Goal: Contribute content: Add original content to the website for others to see

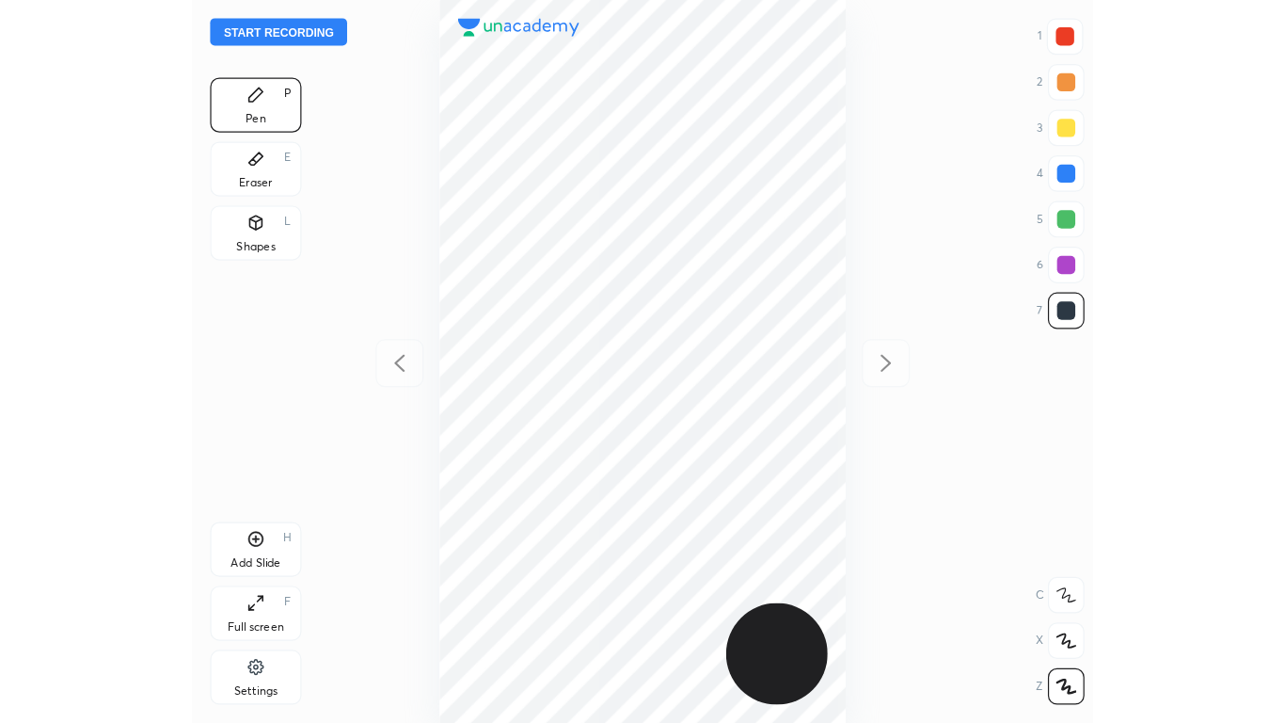
scroll to position [596, 442]
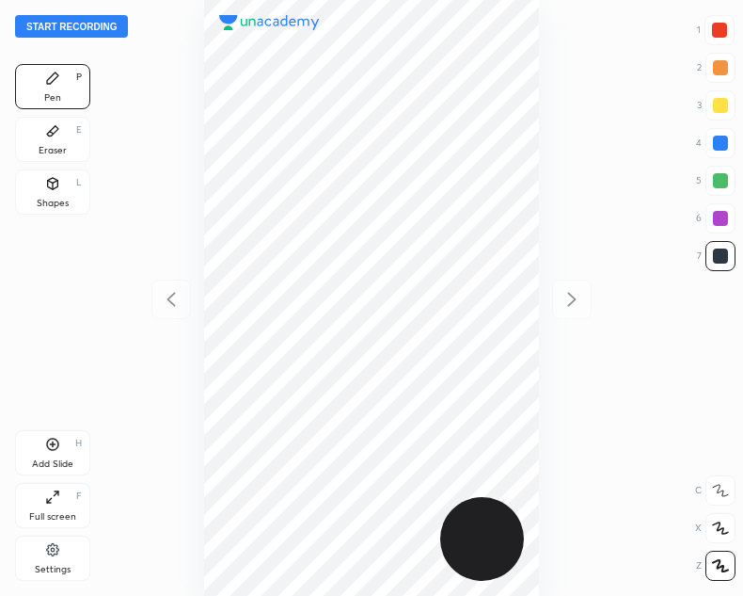
click at [44, 504] on div "Full screen F" at bounding box center [52, 505] width 75 height 45
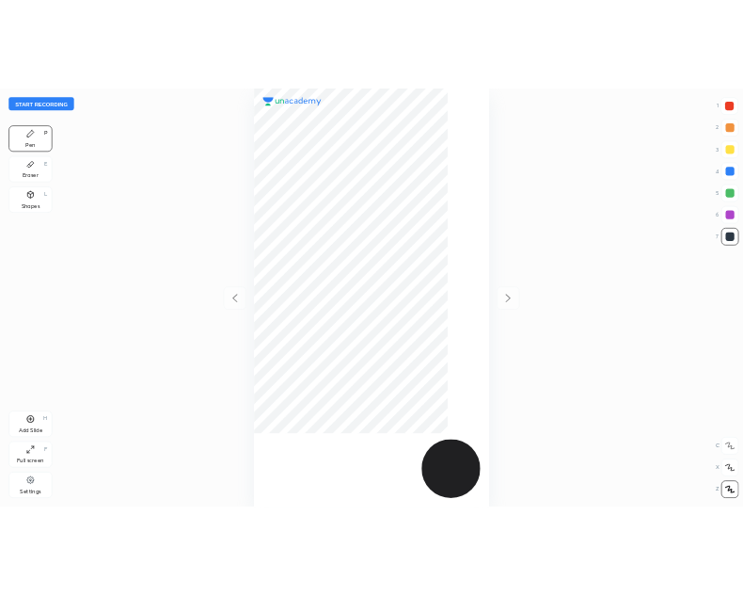
scroll to position [723, 984]
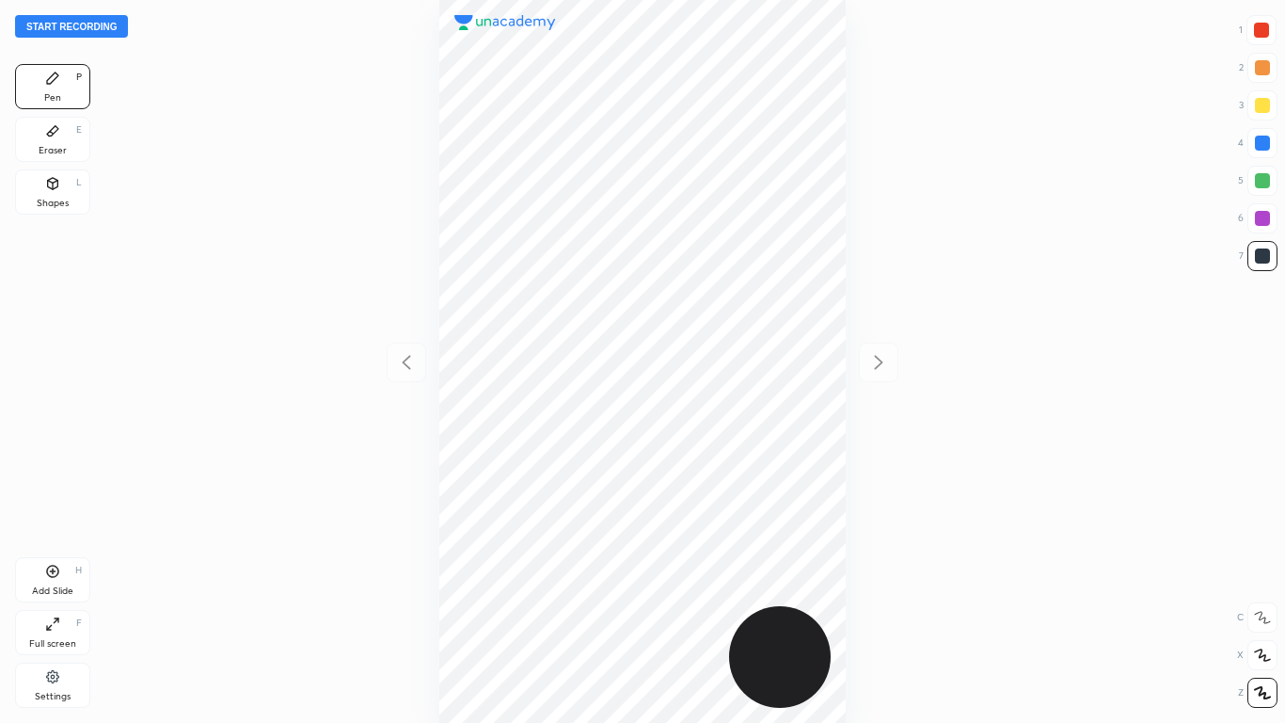
click at [61, 595] on div "Add Slide H Full screen F Settings" at bounding box center [52, 636] width 75 height 158
click at [48, 595] on icon at bounding box center [52, 623] width 15 height 15
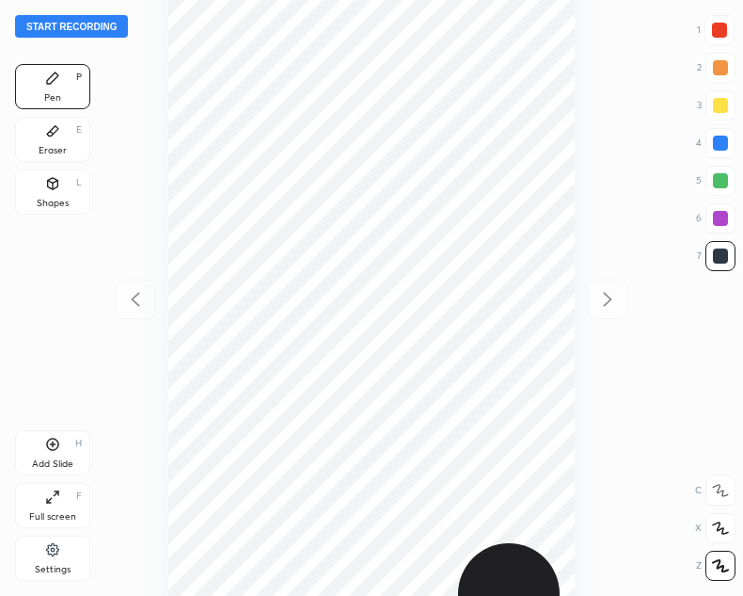
scroll to position [93510, 93663]
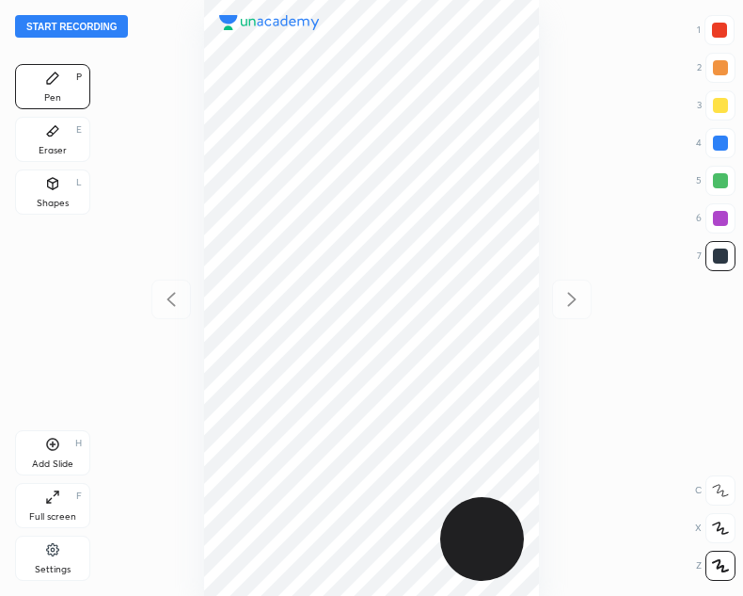
click at [63, 28] on button "Start recording" at bounding box center [71, 26] width 113 height 23
click at [40, 192] on div "Shapes L" at bounding box center [52, 191] width 75 height 45
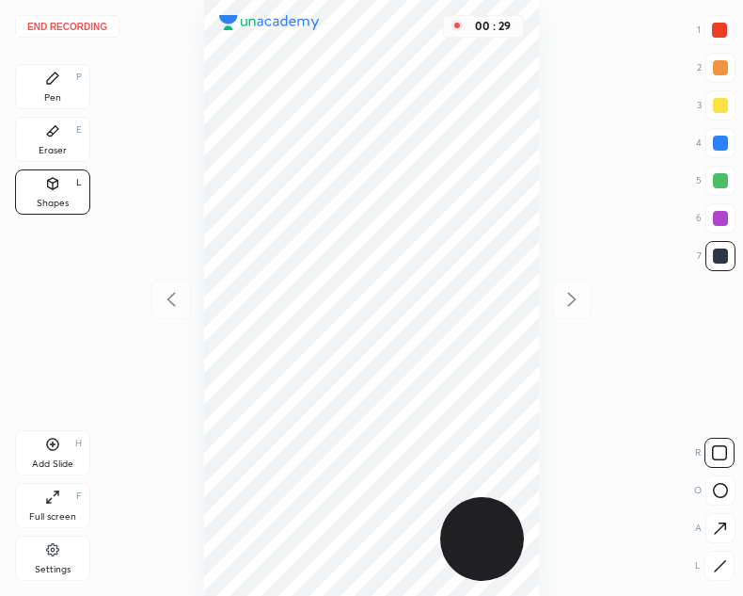
click at [56, 81] on icon at bounding box center [52, 78] width 15 height 15
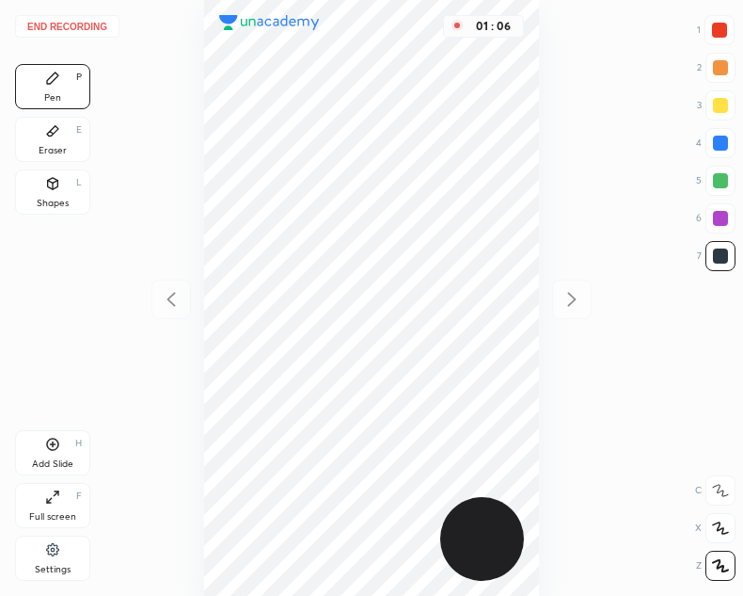
click at [57, 444] on icon at bounding box center [52, 444] width 15 height 15
click at [51, 184] on icon at bounding box center [53, 183] width 10 height 11
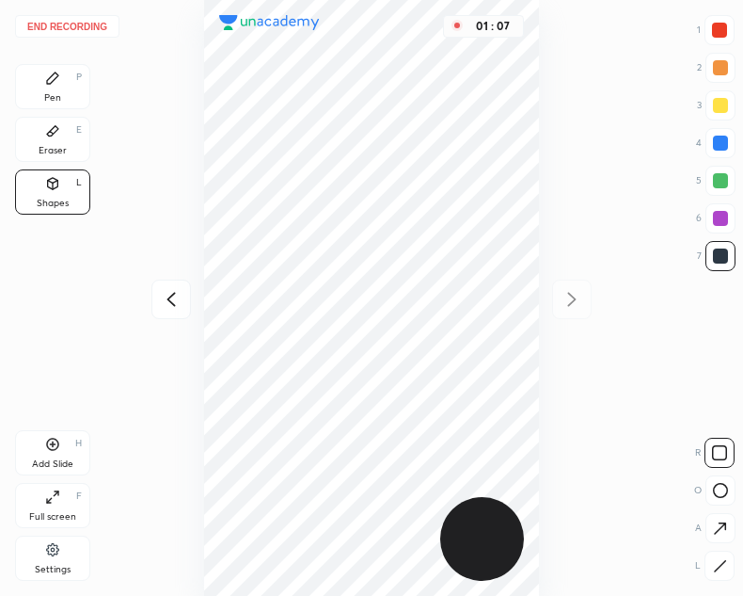
click at [716, 561] on icon at bounding box center [720, 566] width 14 height 14
click at [168, 307] on icon at bounding box center [171, 299] width 23 height 23
click at [47, 84] on icon at bounding box center [52, 77] width 11 height 11
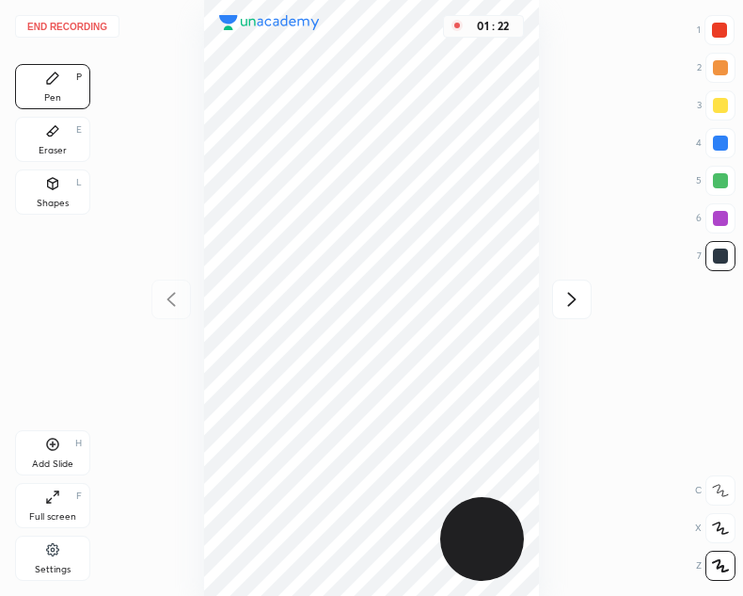
click at [570, 297] on icon at bounding box center [572, 299] width 23 height 23
click at [60, 173] on div "Shapes L" at bounding box center [52, 191] width 75 height 45
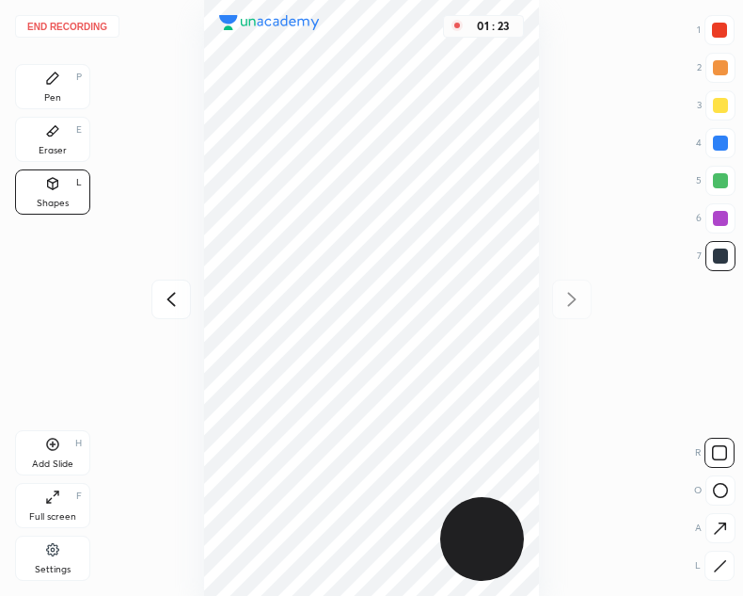
click at [713, 567] on icon at bounding box center [720, 566] width 14 height 14
click at [45, 93] on div "Pen" at bounding box center [52, 97] width 17 height 9
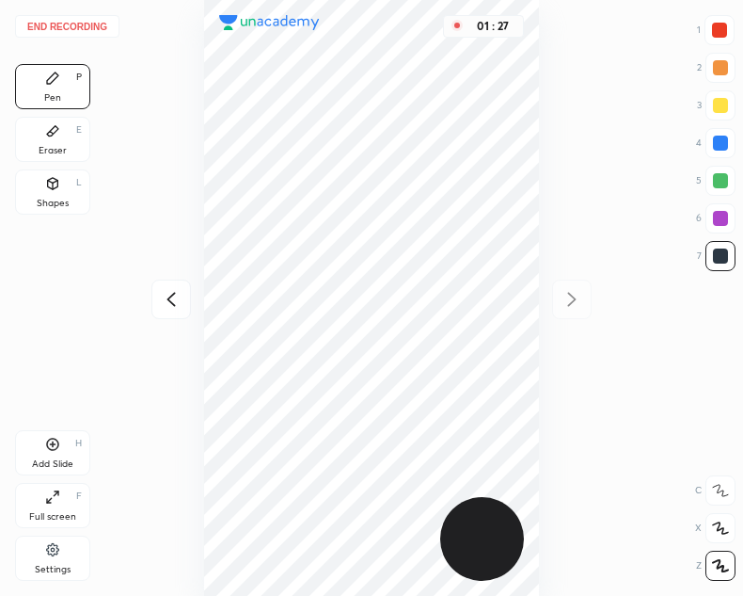
click at [161, 303] on icon at bounding box center [171, 299] width 23 height 23
click at [713, 257] on div at bounding box center [720, 255] width 15 height 15
click at [573, 299] on icon at bounding box center [572, 299] width 23 height 23
click at [57, 191] on div "Shapes L" at bounding box center [52, 191] width 75 height 45
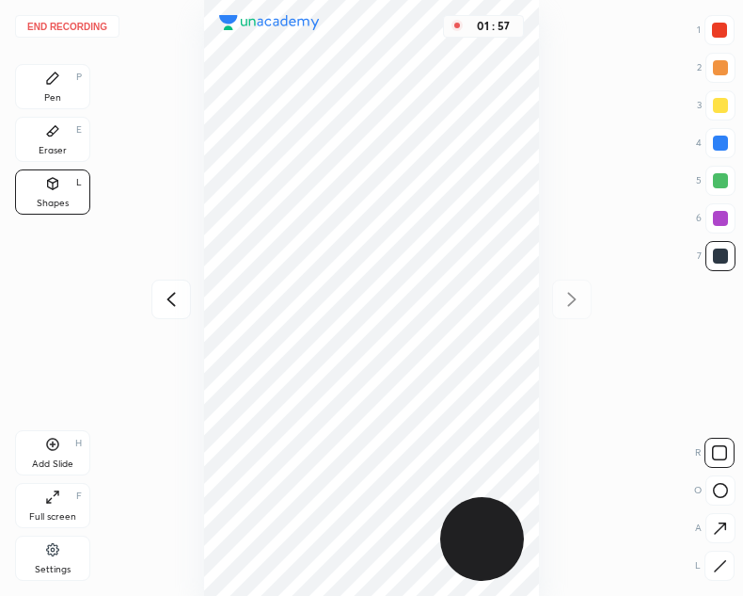
click at [721, 566] on icon at bounding box center [720, 566] width 14 height 14
click at [171, 303] on icon at bounding box center [171, 299] width 8 height 14
click at [565, 304] on icon at bounding box center [572, 299] width 23 height 23
click at [29, 88] on div "Pen P" at bounding box center [52, 86] width 75 height 45
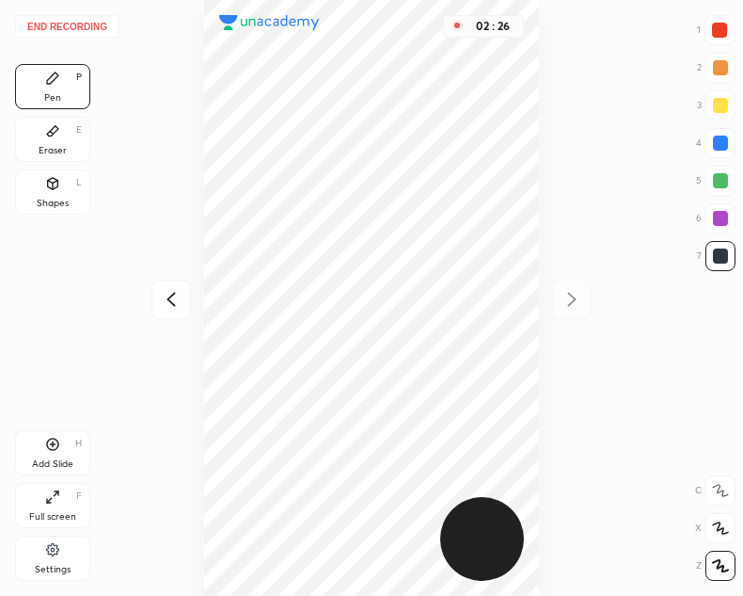
click at [167, 306] on icon at bounding box center [171, 299] width 23 height 23
click at [579, 294] on icon at bounding box center [572, 299] width 23 height 23
click at [72, 27] on button "End recording" at bounding box center [67, 26] width 104 height 23
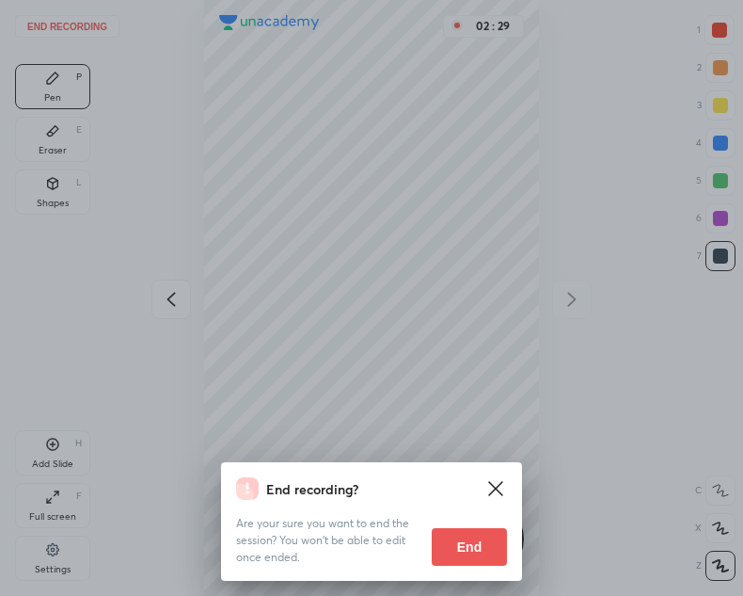
click at [471, 543] on button "End" at bounding box center [469, 547] width 75 height 38
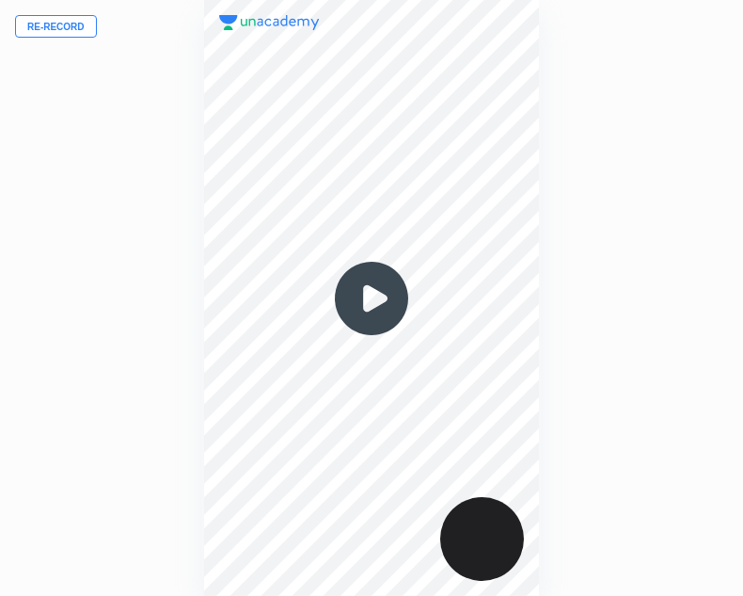
click at [375, 298] on img at bounding box center [372, 298] width 90 height 90
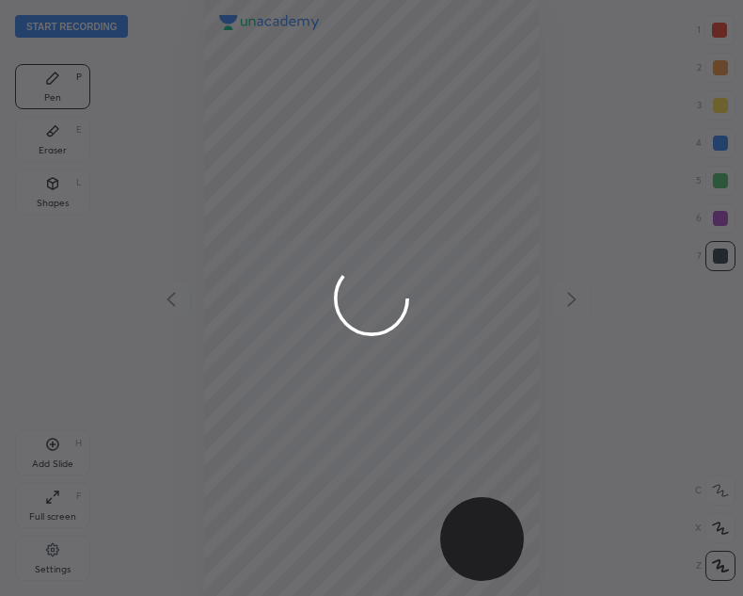
scroll to position [596, 442]
